Goal: Task Accomplishment & Management: Manage account settings

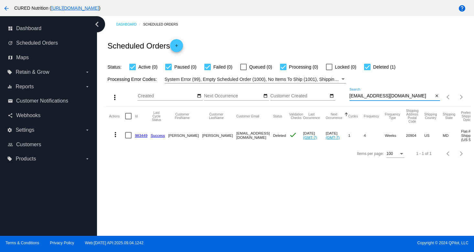
click at [390, 97] on input "[EMAIL_ADDRESS][DOMAIN_NAME]" at bounding box center [392, 95] width 84 height 5
type input "[EMAIL_ADDRESS][DOMAIN_NAME]"
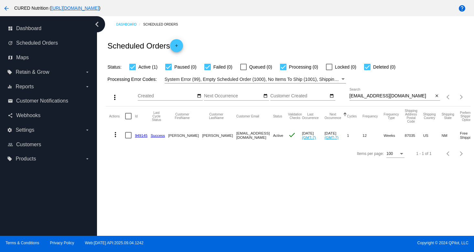
click at [141, 134] on link "949145" at bounding box center [141, 135] width 13 height 4
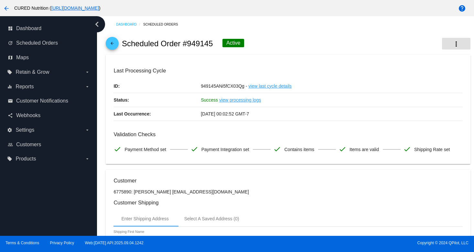
click at [459, 47] on mat-icon "more_vert" at bounding box center [456, 44] width 8 height 8
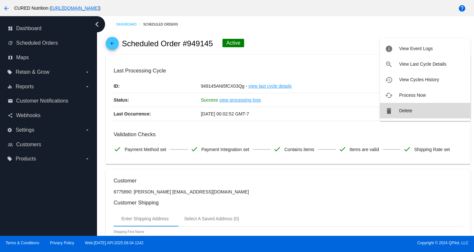
click at [421, 109] on button "delete Delete" at bounding box center [425, 111] width 91 height 16
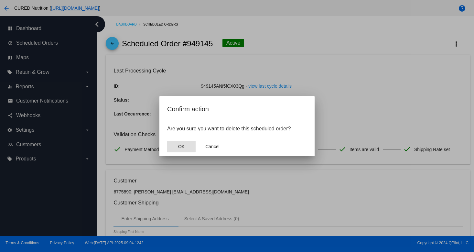
click at [179, 145] on span "OK" at bounding box center [181, 146] width 6 height 5
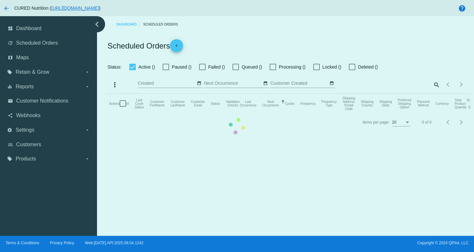
checkbox input "true"
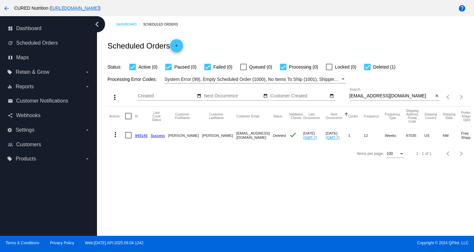
click at [363, 97] on input "[EMAIL_ADDRESS][DOMAIN_NAME]" at bounding box center [392, 95] width 84 height 5
paste input "abigaildavis916"
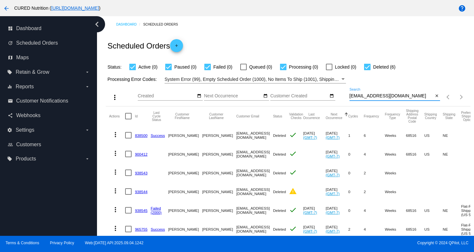
scroll to position [21, 0]
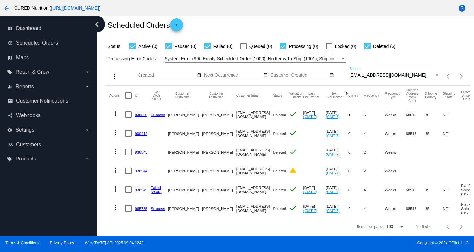
click at [374, 76] on input "[EMAIL_ADDRESS][DOMAIN_NAME]" at bounding box center [392, 75] width 84 height 5
paste input "[DATE] 5:13 PM PDT"
type input "[DATE] 5:13 PM PDT"
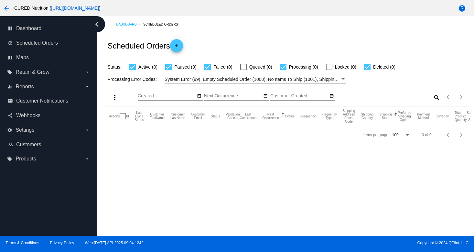
scroll to position [0, 0]
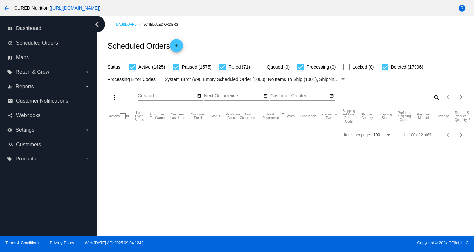
click at [432, 97] on div "search" at bounding box center [395, 97] width 91 height 10
click at [437, 97] on mat-icon "search" at bounding box center [436, 97] width 8 height 10
click at [373, 101] on div at bounding box center [395, 100] width 91 height 0
click at [369, 97] on input "Search" at bounding box center [395, 95] width 91 height 5
paste input "[EMAIL_ADDRESS][DOMAIN_NAME]"
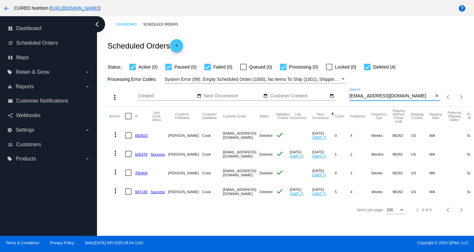
type input "[EMAIL_ADDRESS][DOMAIN_NAME]"
